Goal: Navigation & Orientation: Find specific page/section

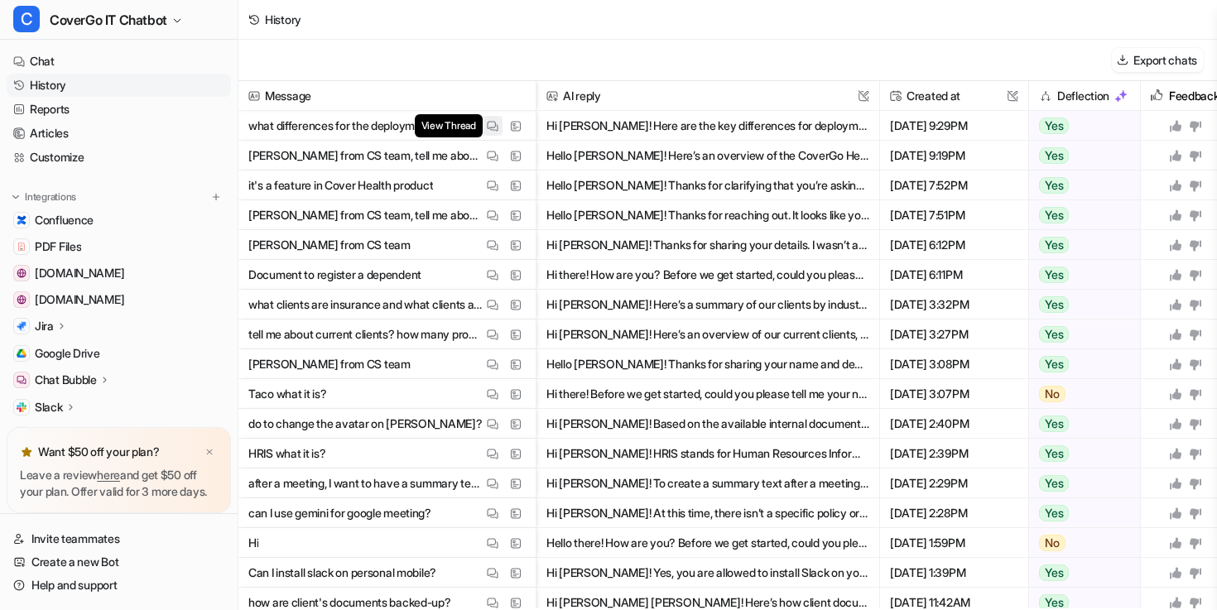
click at [489, 121] on img at bounding box center [493, 126] width 12 height 12
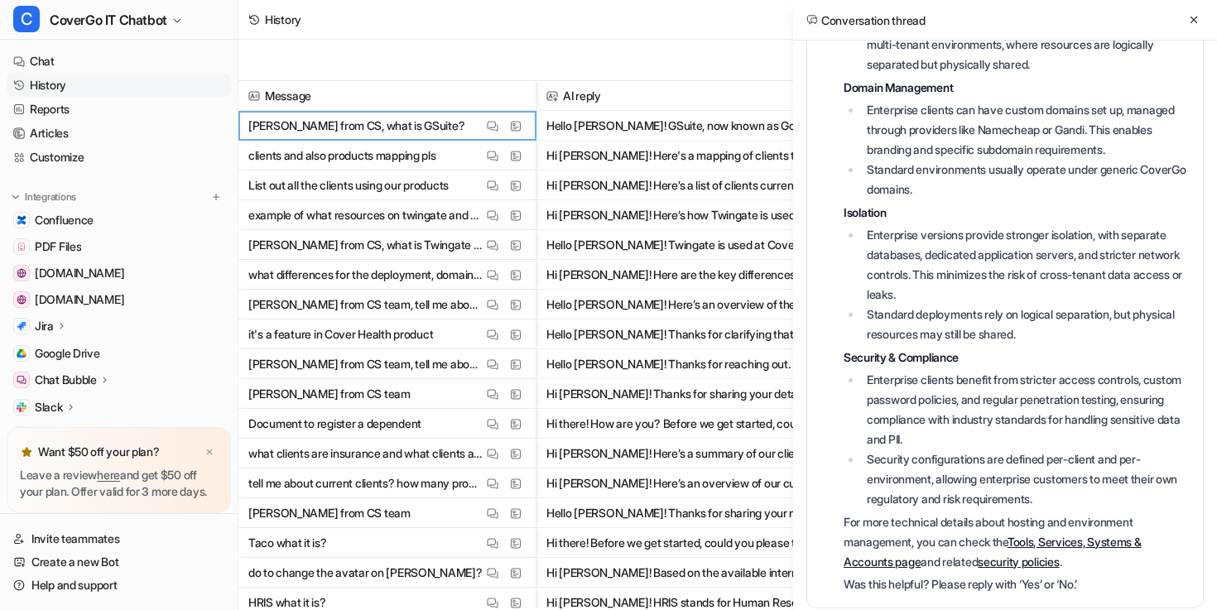
scroll to position [331, 0]
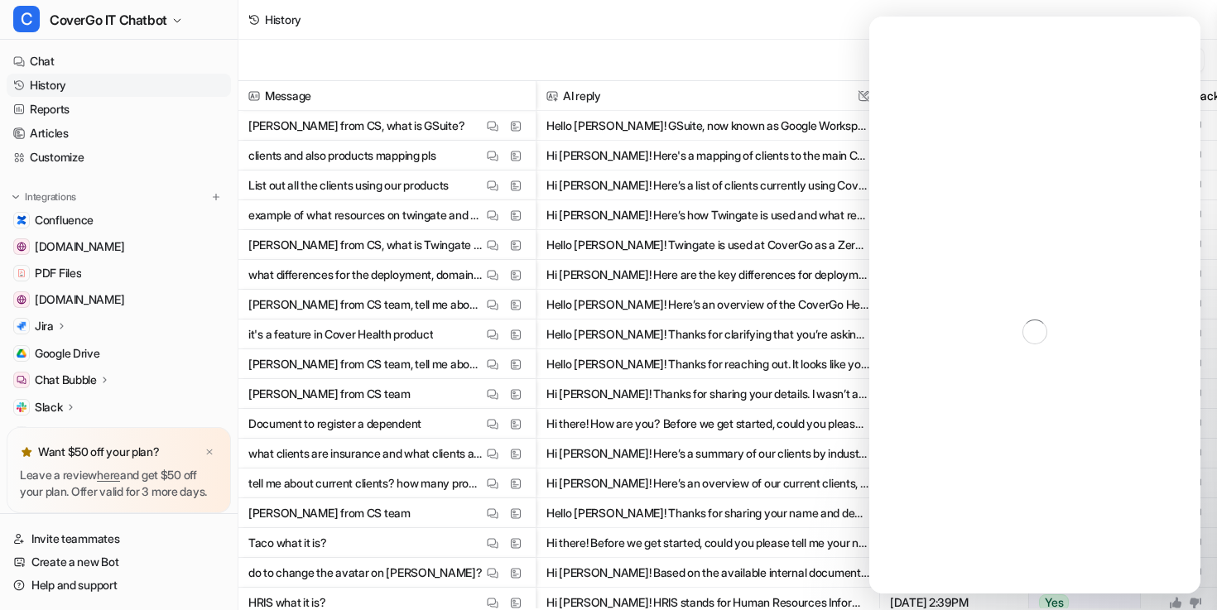
click at [1128, 2] on div "History" at bounding box center [727, 20] width 979 height 40
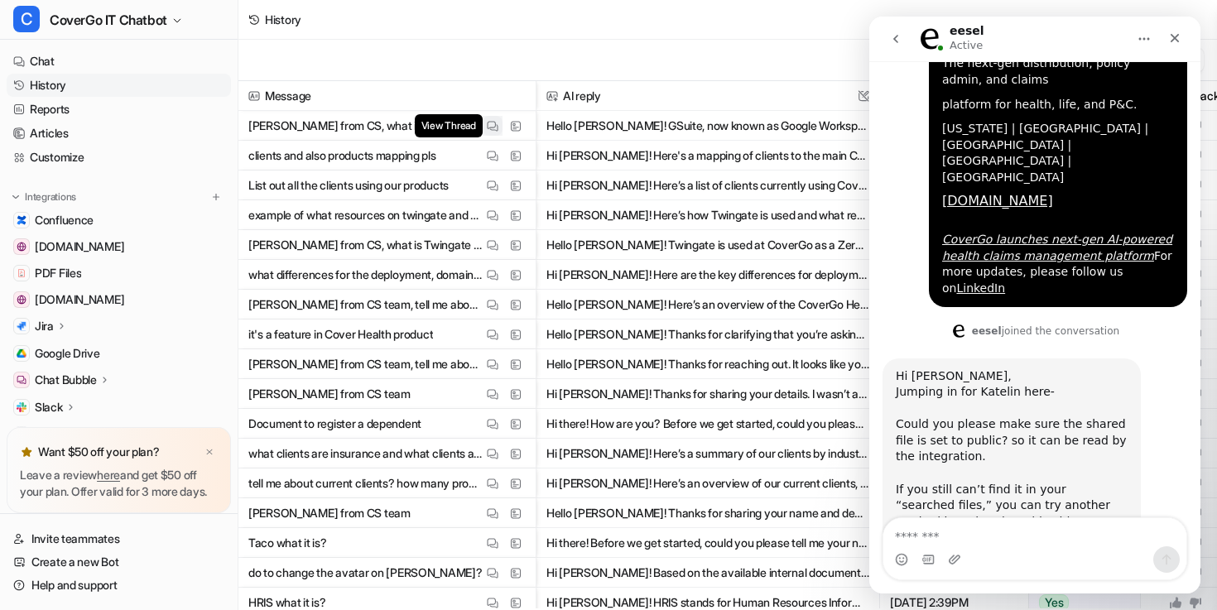
scroll to position [929, 0]
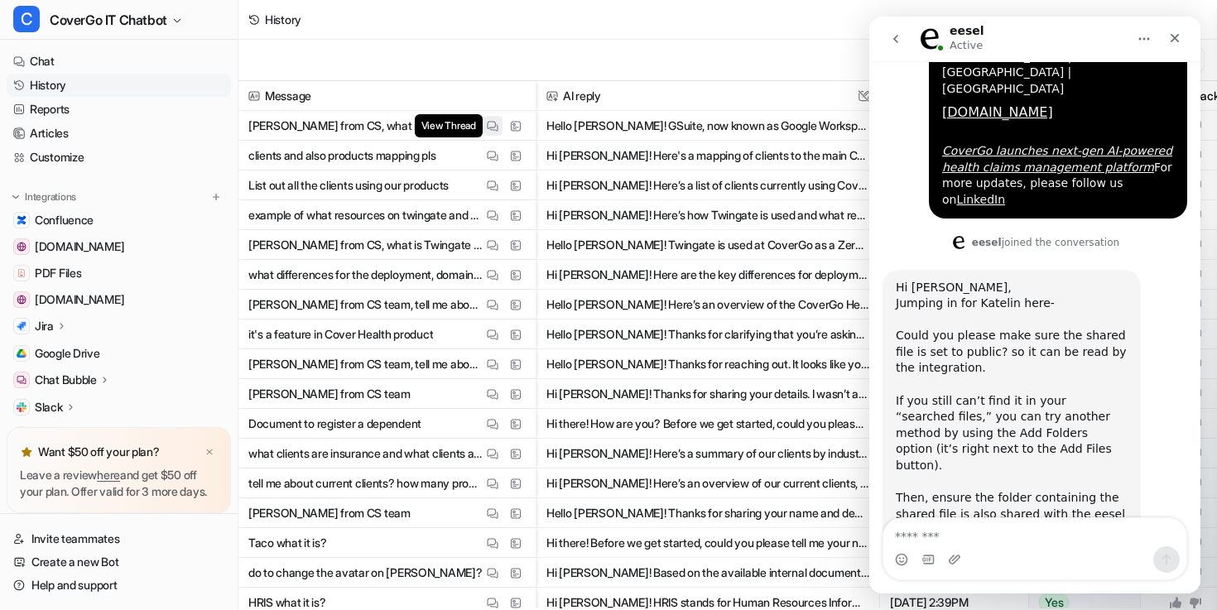
click at [488, 120] on img at bounding box center [493, 126] width 12 height 12
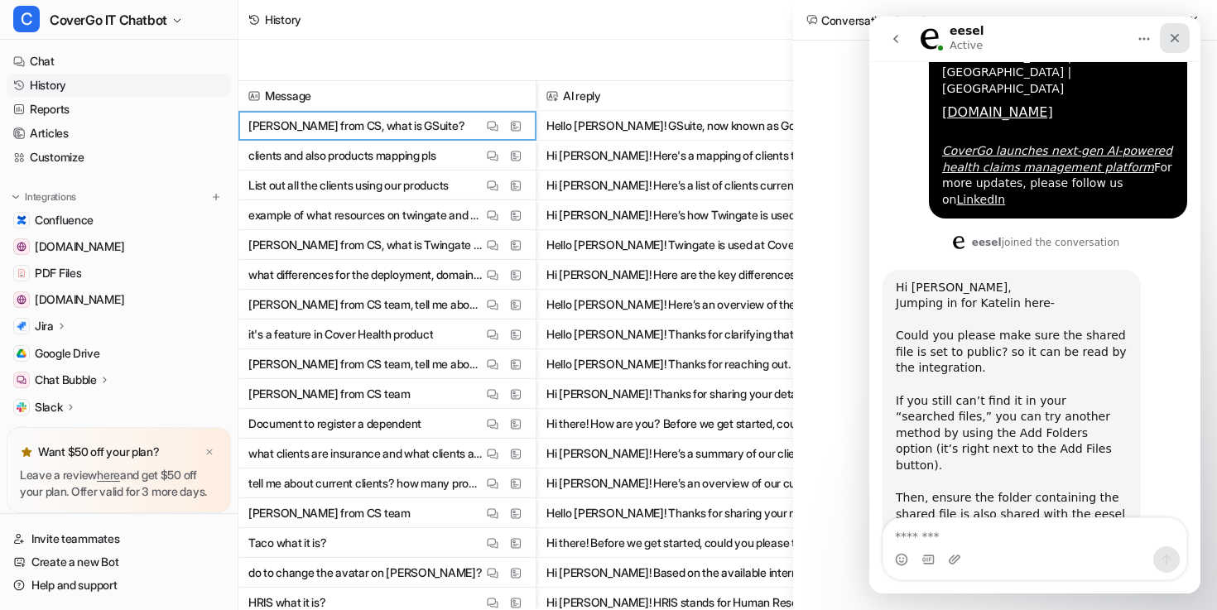
click at [1169, 49] on div "Close" at bounding box center [1175, 38] width 30 height 30
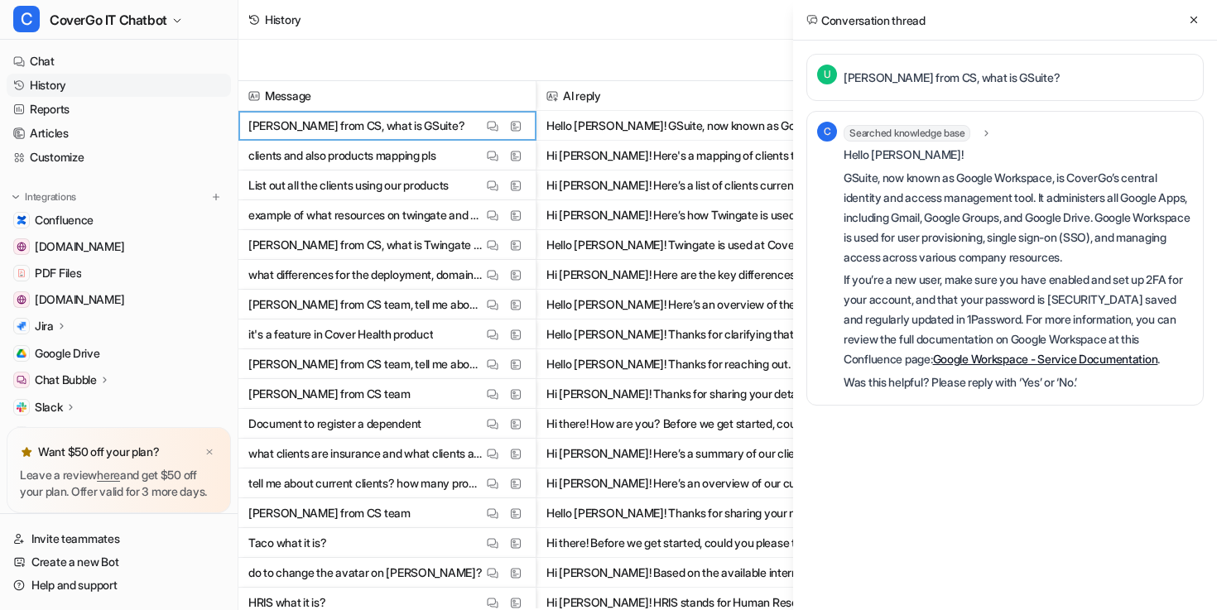
click at [1204, 15] on div "Conversation thread" at bounding box center [1005, 20] width 424 height 41
click at [1196, 19] on icon at bounding box center [1194, 20] width 12 height 12
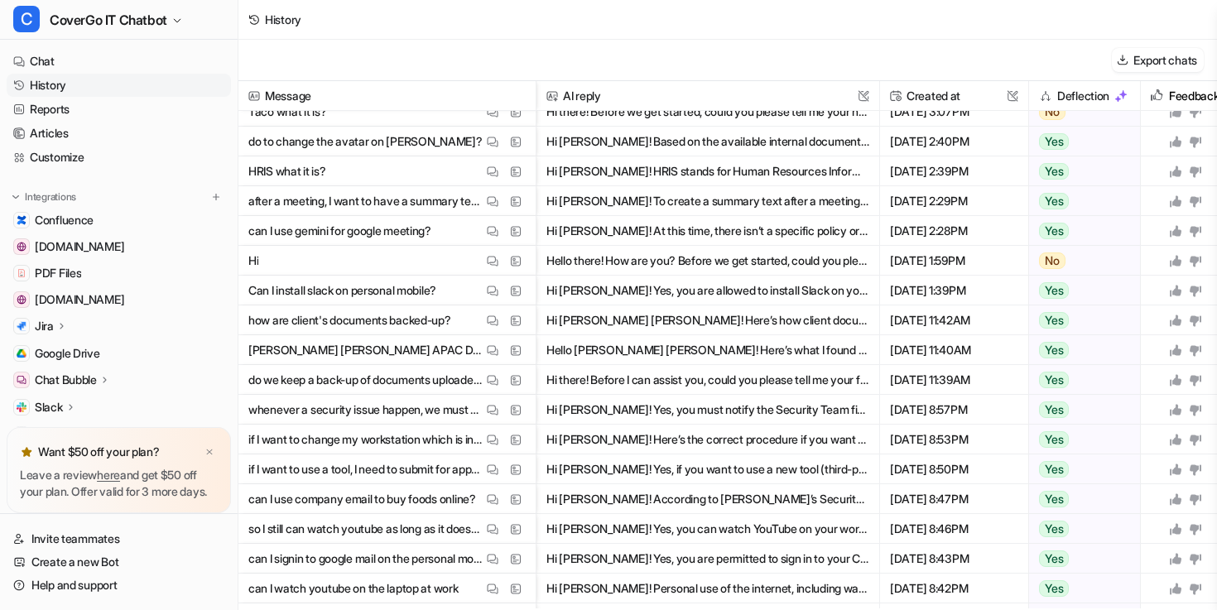
scroll to position [432, 0]
click at [493, 227] on img at bounding box center [493, 230] width 12 height 12
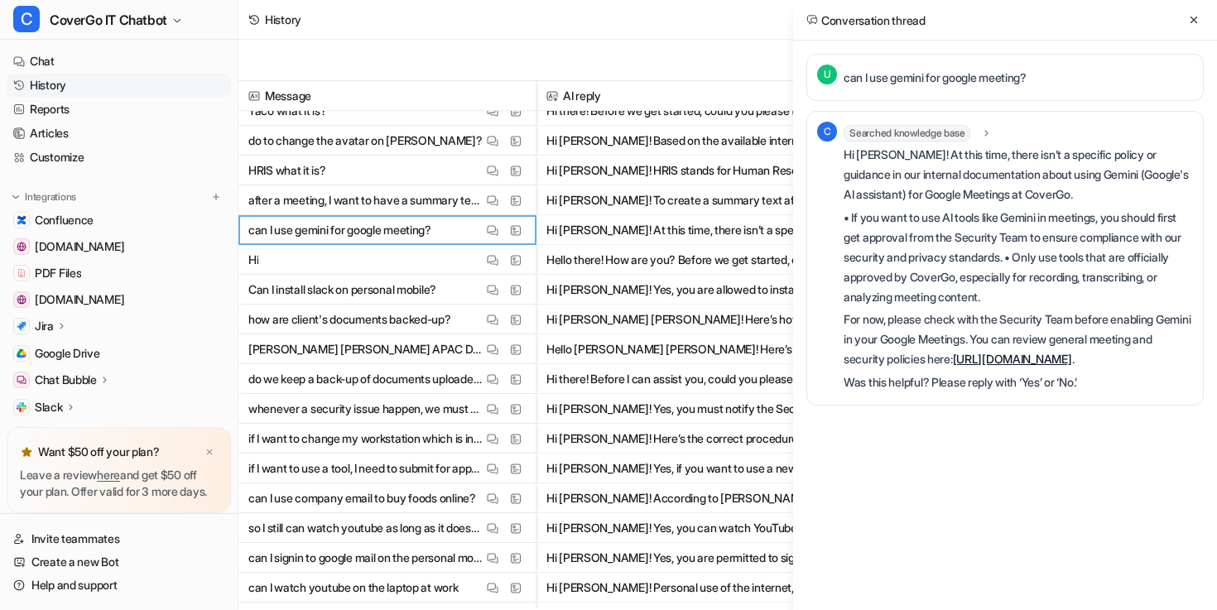
scroll to position [0, 0]
click at [1199, 9] on div "Conversation thread" at bounding box center [1005, 20] width 424 height 41
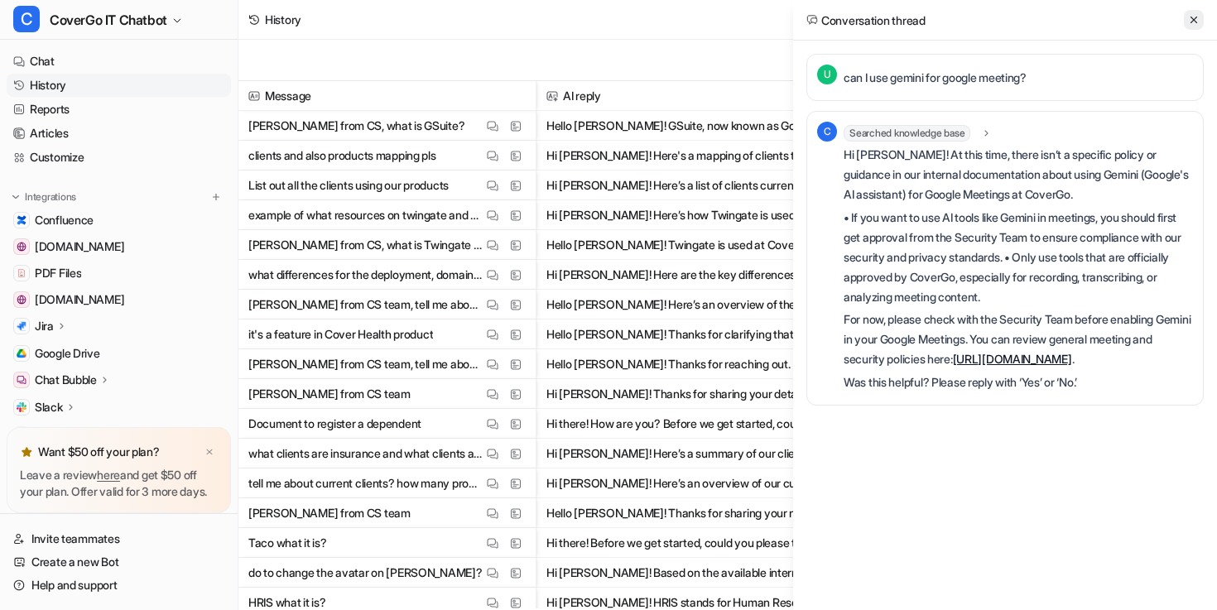
click at [1189, 24] on icon at bounding box center [1194, 20] width 12 height 12
